Goal: Task Accomplishment & Management: Use online tool/utility

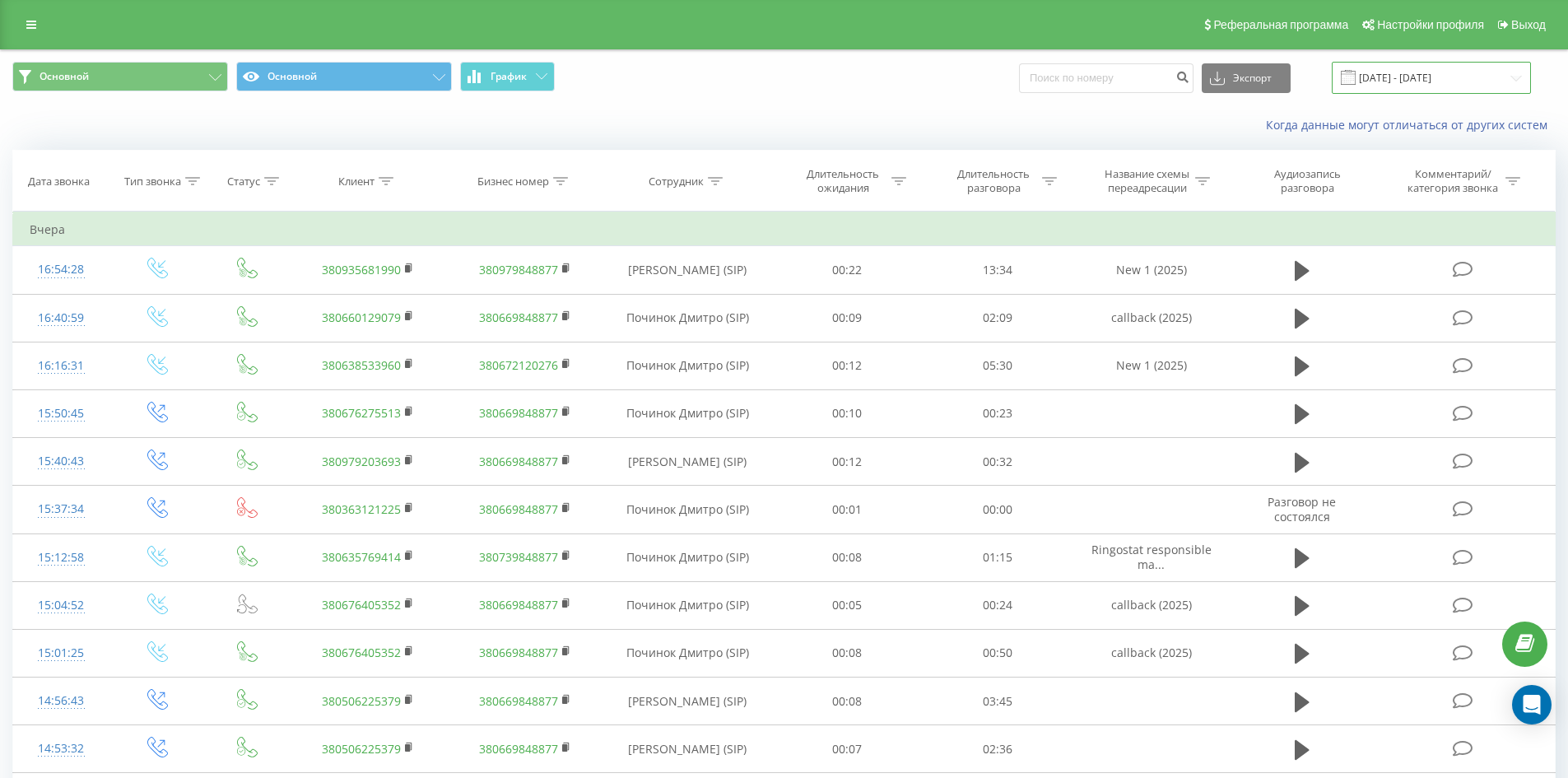
drag, startPoint x: 1394, startPoint y: 74, endPoint x: 1395, endPoint y: 87, distance: 13.0
click at [1394, 74] on input "22.06.2025 - 22.09.2025" at bounding box center [1430, 77] width 199 height 32
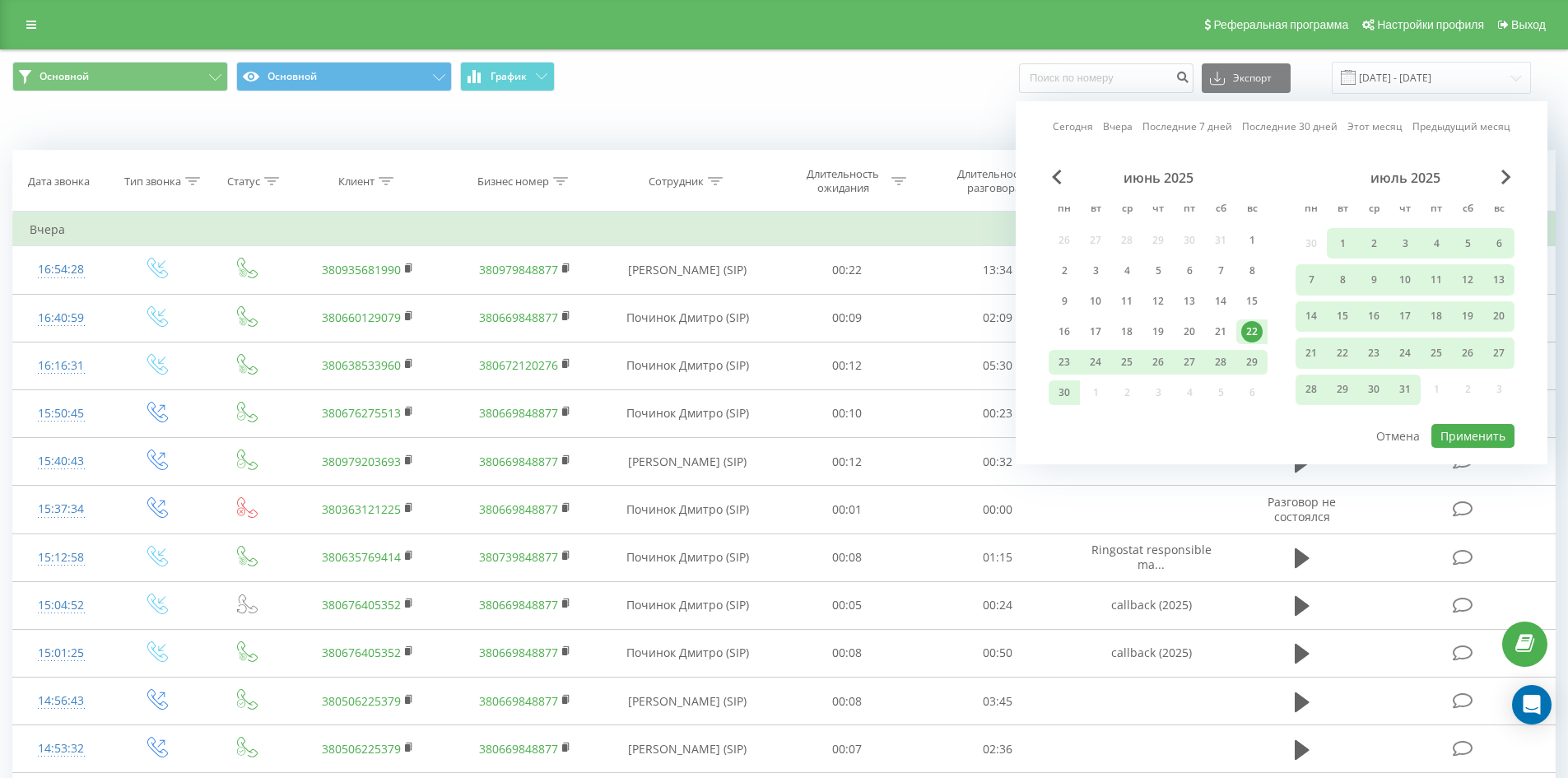
click at [1266, 124] on link "Последние 30 дней" at bounding box center [1289, 126] width 95 height 16
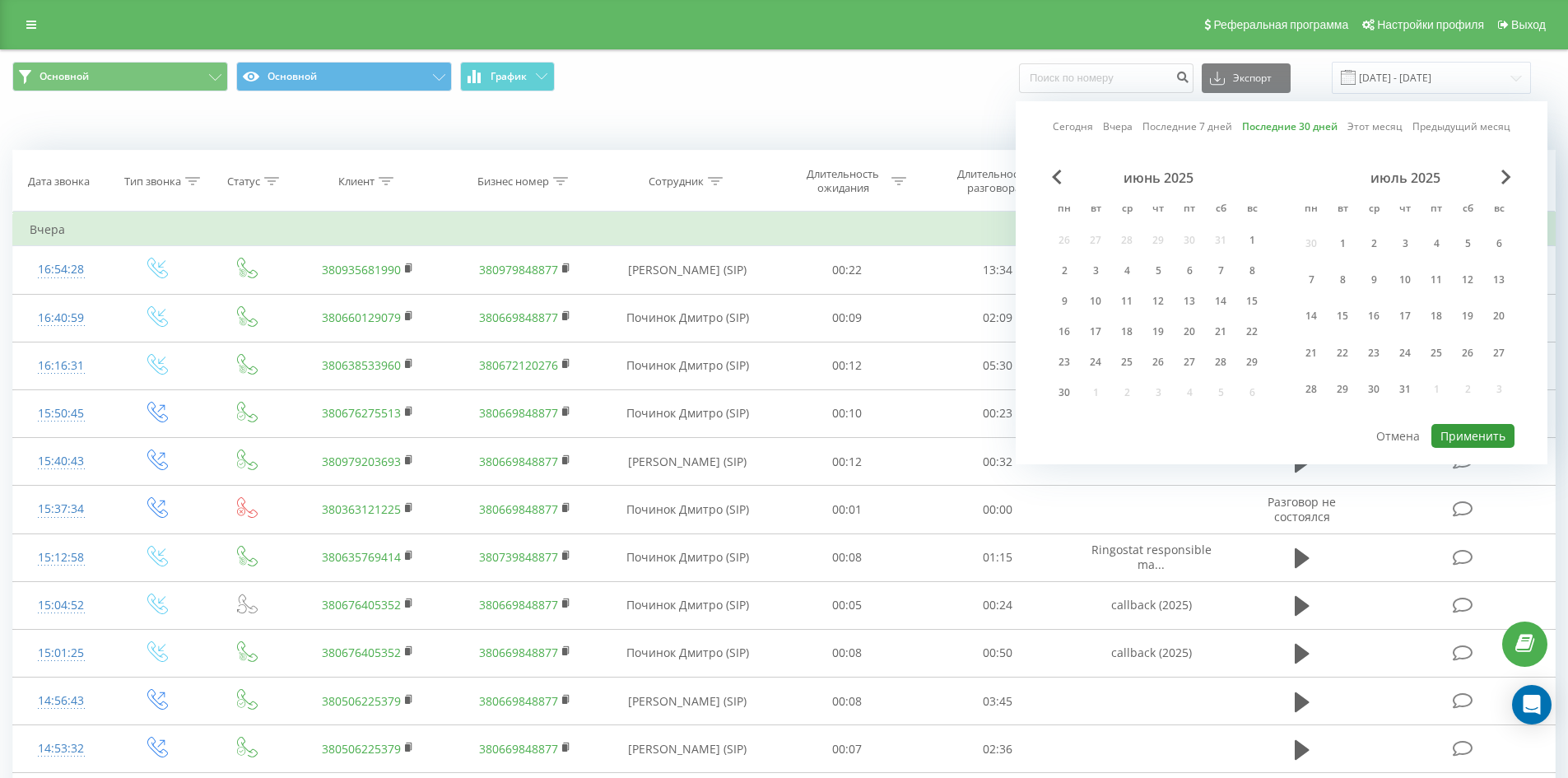
click at [1469, 438] on button "Применить" at bounding box center [1473, 436] width 83 height 24
type input "25.08.2025 - 23.09.2025"
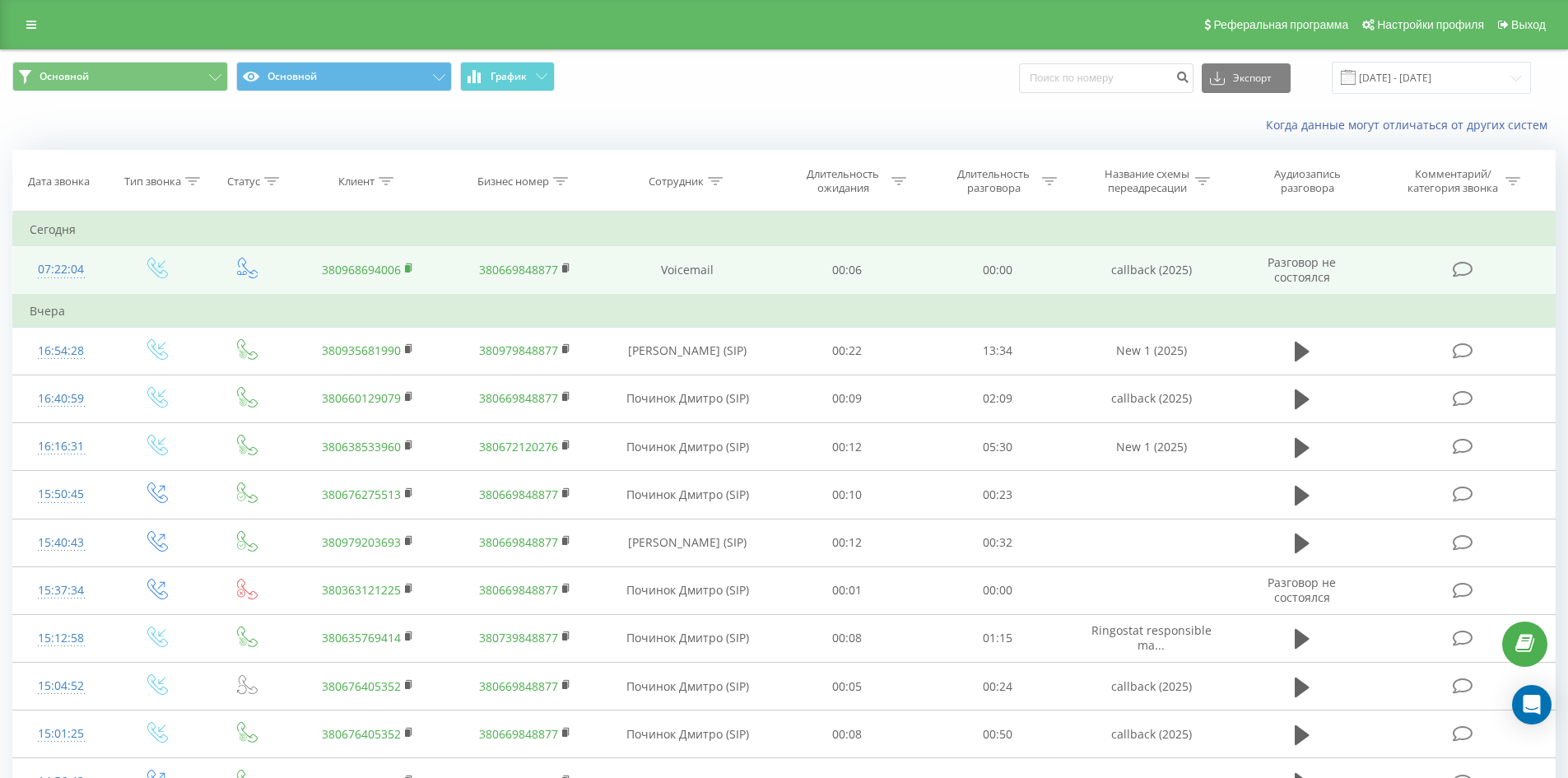
click at [405, 262] on icon at bounding box center [410, 268] width 9 height 11
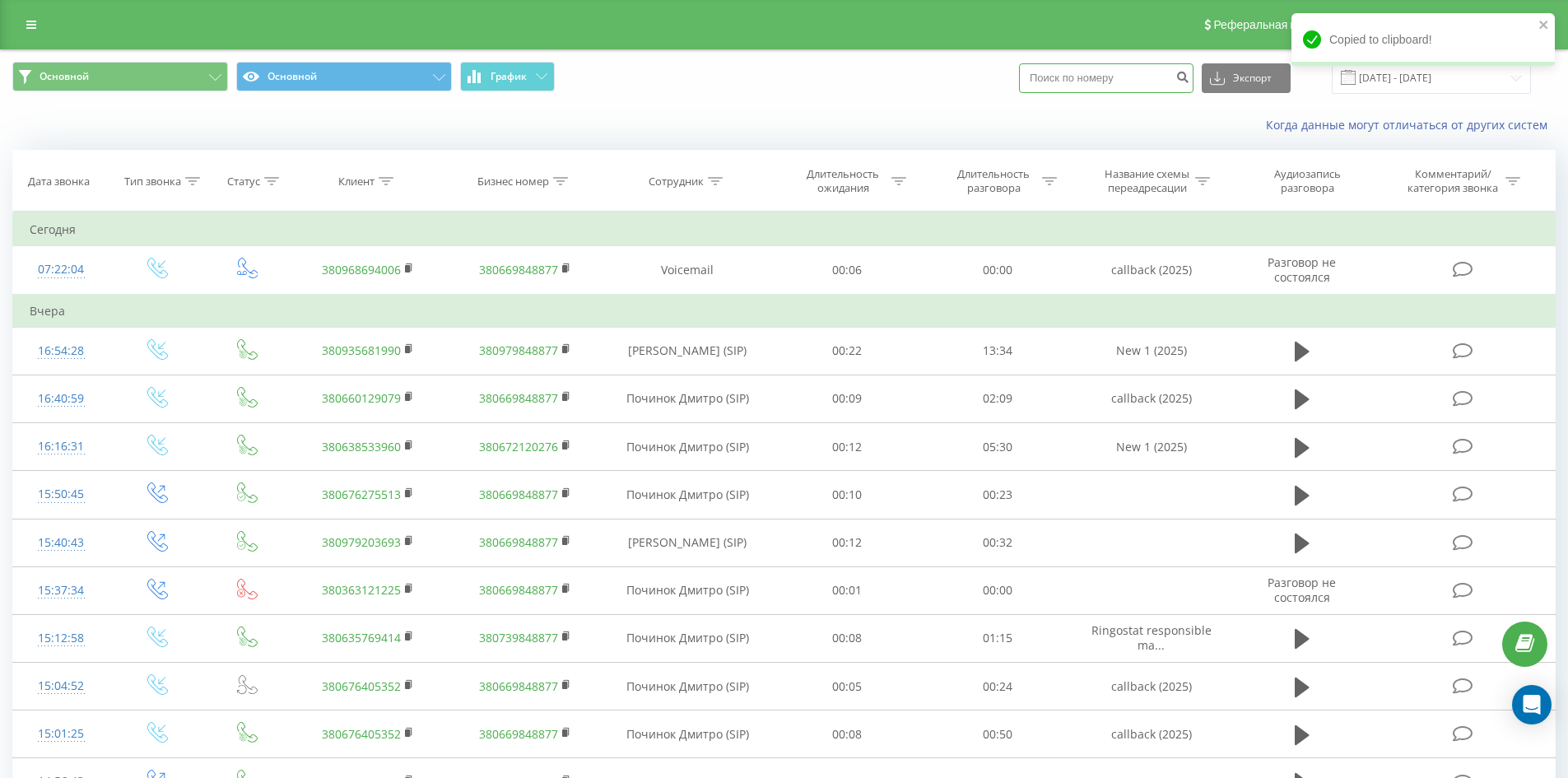
click at [1095, 79] on input at bounding box center [1106, 77] width 174 height 29
paste input "380968694006"
type input "380968694006"
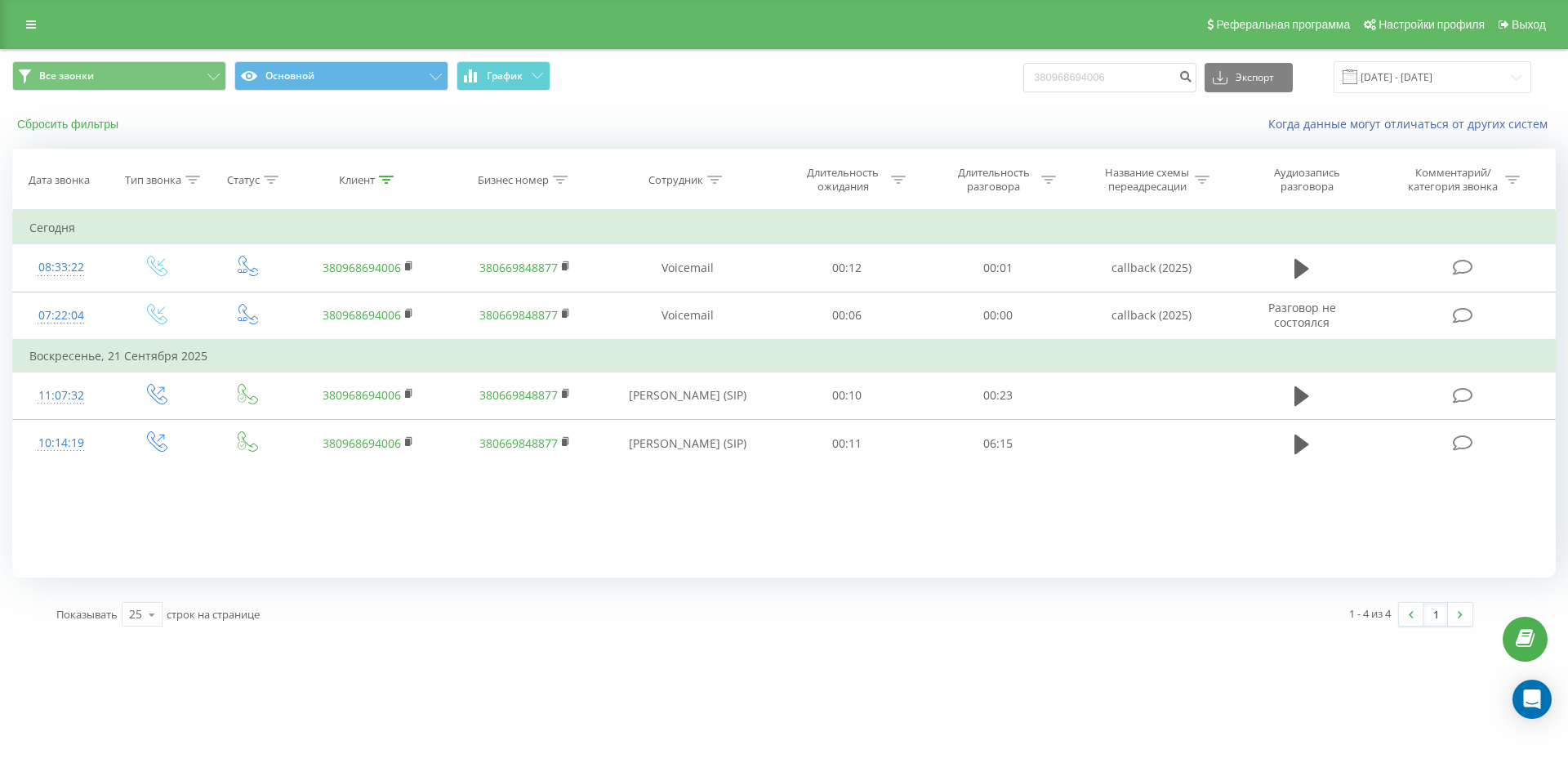
click at [61, 124] on button "Сбросить фильтры" at bounding box center [69, 124] width 114 height 15
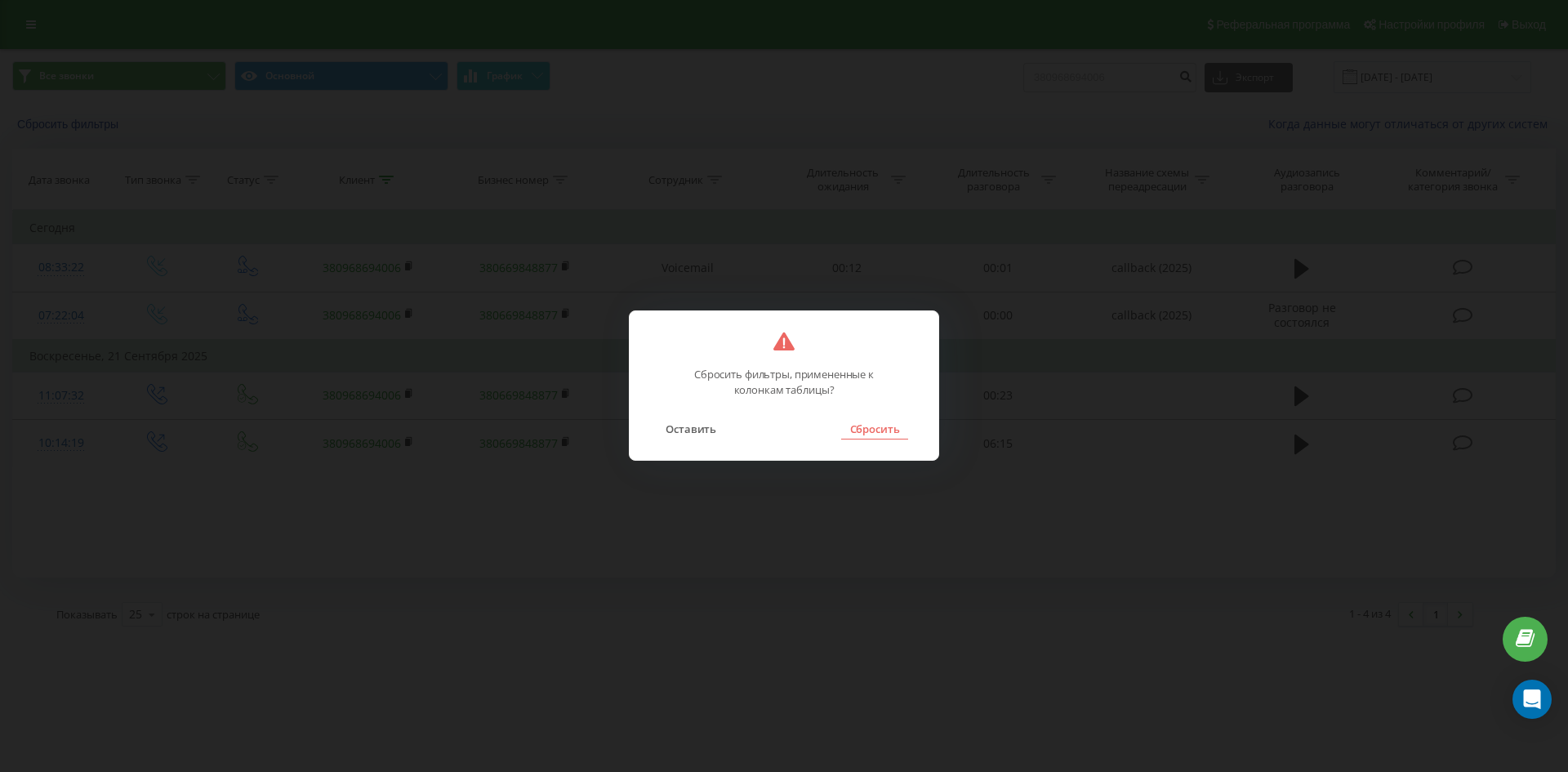
click at [896, 430] on button "Сбросить" at bounding box center [874, 429] width 66 height 22
